Goal: Task Accomplishment & Management: Complete application form

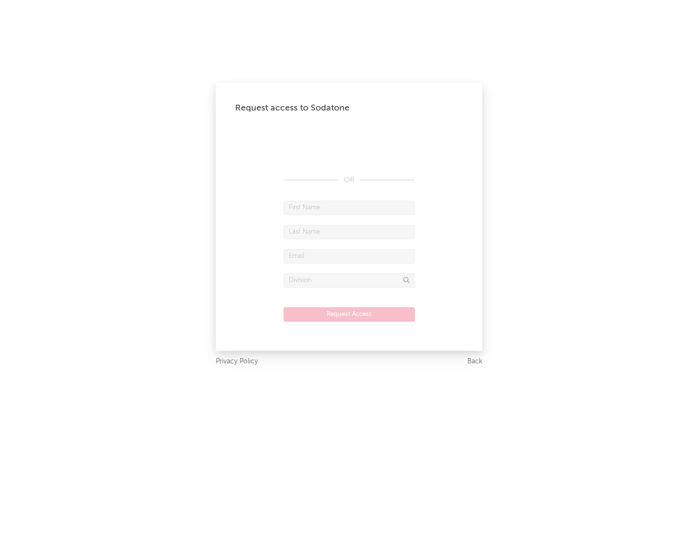
click at [349, 207] on input "text" at bounding box center [348, 208] width 131 height 15
type input "[PERSON_NAME]"
click at [349, 232] on input "text" at bounding box center [348, 232] width 131 height 15
type input "[PERSON_NAME]"
click at [349, 256] on input "text" at bounding box center [348, 256] width 131 height 15
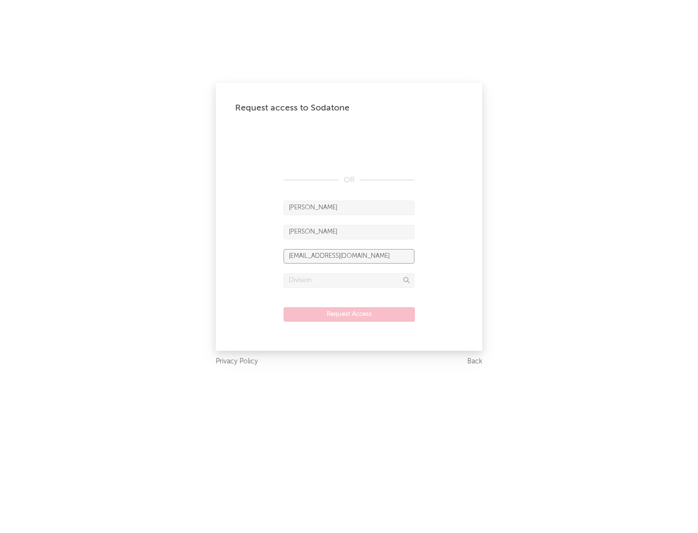
type input "[EMAIL_ADDRESS][DOMAIN_NAME]"
click at [349, 280] on input "text" at bounding box center [348, 280] width 131 height 15
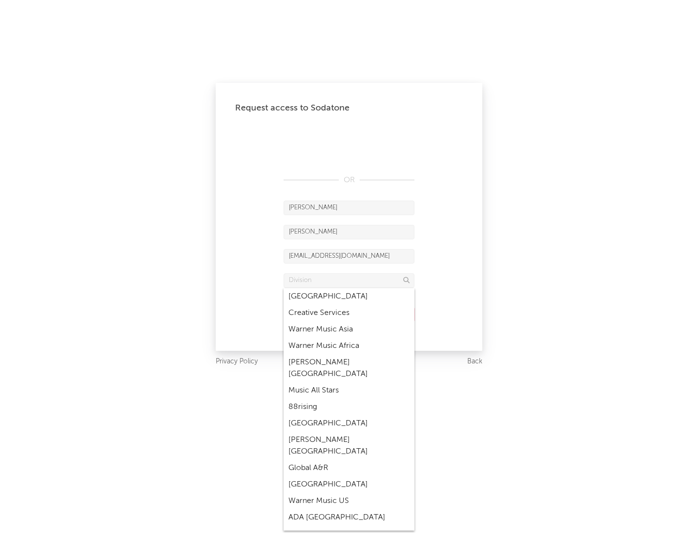
click at [349, 382] on div "Music All Stars" at bounding box center [348, 390] width 131 height 16
type input "Music All Stars"
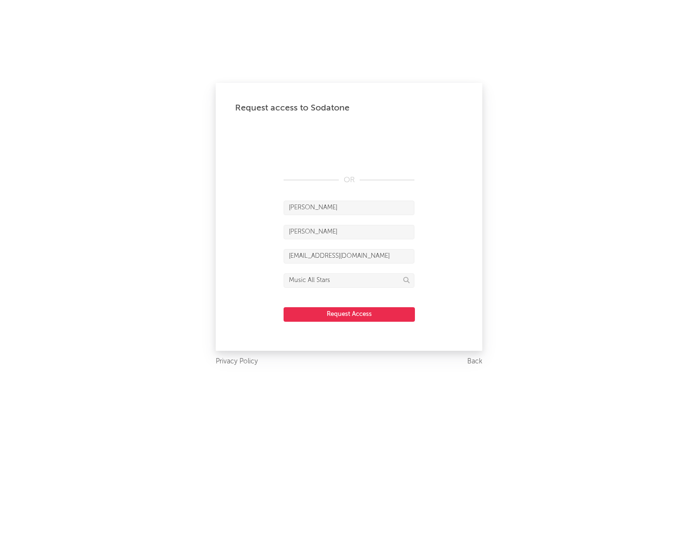
click at [349, 314] on button "Request Access" at bounding box center [348, 314] width 131 height 15
